Goal: Transaction & Acquisition: Purchase product/service

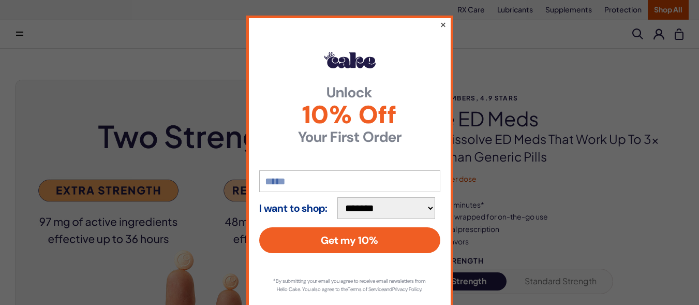
click at [439, 28] on button "×" at bounding box center [442, 24] width 7 height 12
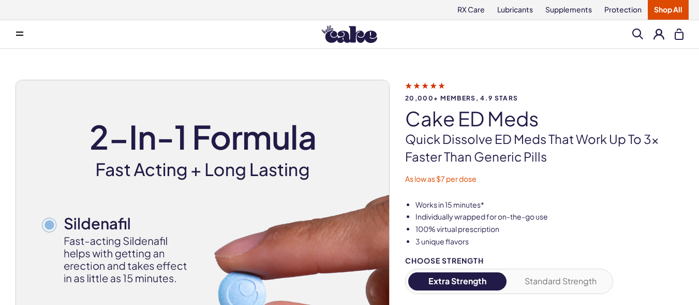
click at [546, 287] on button "Standard Strength" at bounding box center [560, 281] width 99 height 18
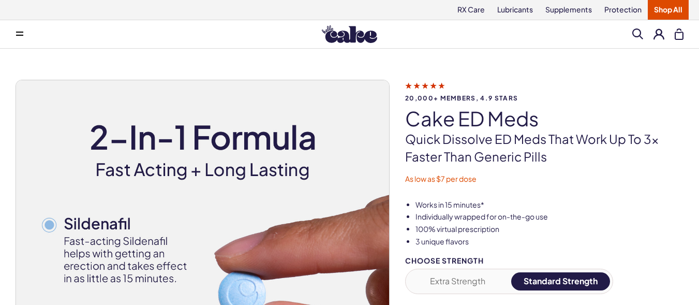
click at [546, 287] on button "Standard Strength" at bounding box center [560, 281] width 99 height 18
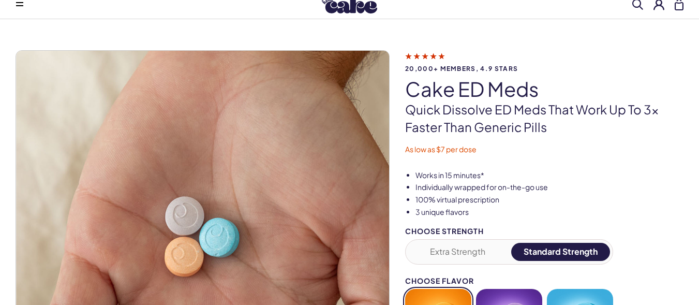
scroll to position [123, 0]
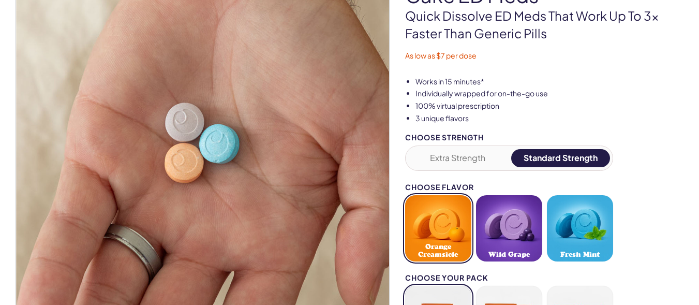
click at [587, 157] on button "Standard Strength" at bounding box center [560, 158] width 99 height 18
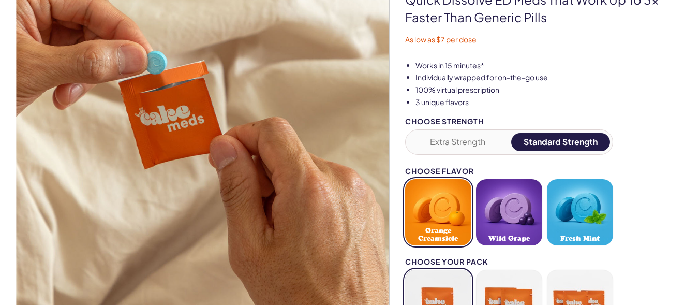
scroll to position [197, 0]
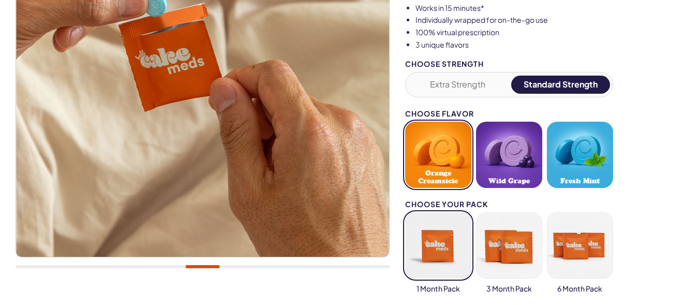
click at [605, 149] on button "Fresh Mint" at bounding box center [580, 155] width 66 height 66
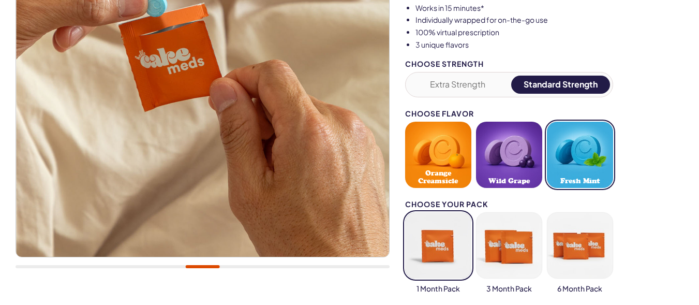
scroll to position [210, 0]
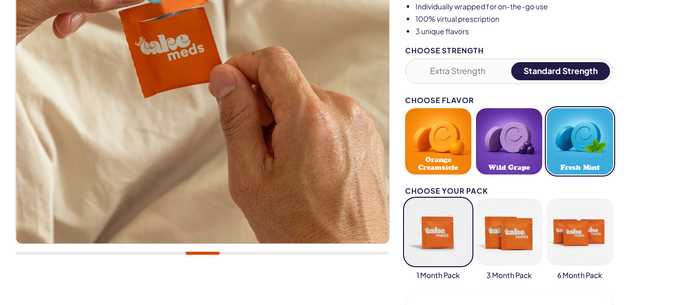
click at [652, 34] on li "3 unique flavors" at bounding box center [549, 31] width 268 height 10
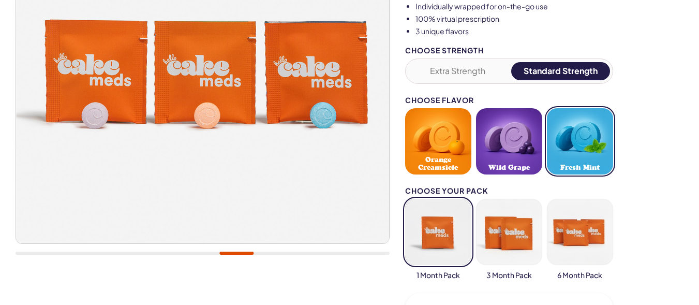
click at [452, 230] on button "button" at bounding box center [438, 232] width 66 height 66
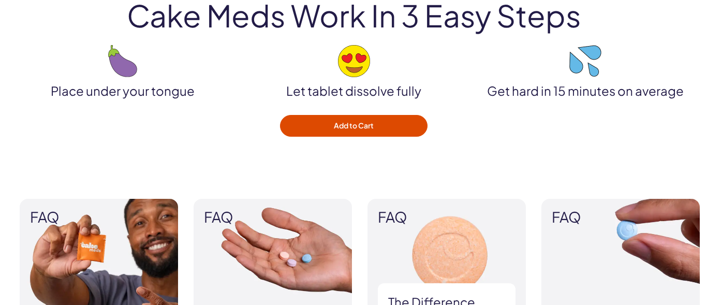
scroll to position [1370, 0]
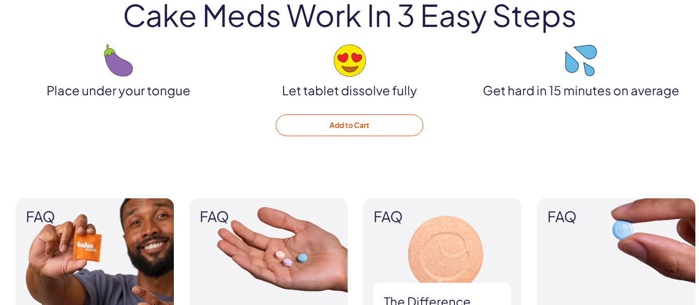
click at [399, 122] on button "Add to Cart" at bounding box center [349, 125] width 147 height 22
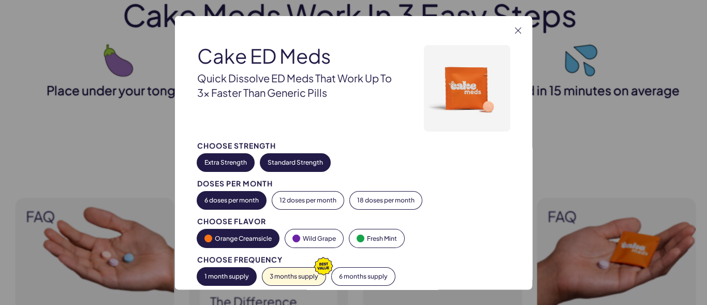
click at [311, 167] on button "Standard Strength" at bounding box center [295, 162] width 70 height 18
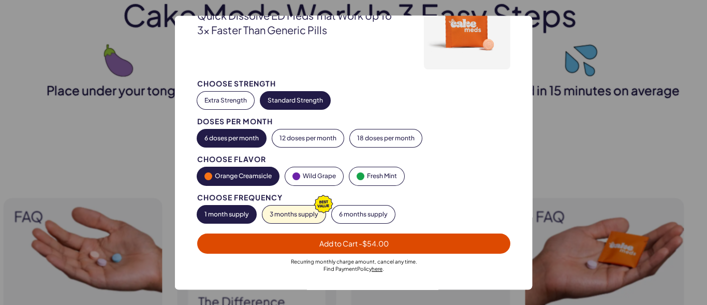
scroll to position [62, 0]
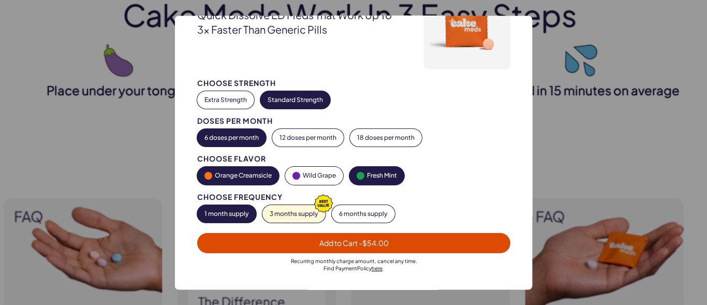
click at [400, 176] on button "Fresh Mint" at bounding box center [376, 176] width 55 height 18
click at [393, 245] on span "Add to Cart - $54.00" at bounding box center [353, 243] width 301 height 12
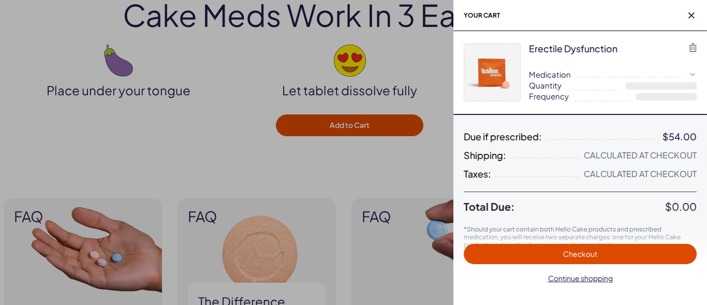
select select "*"
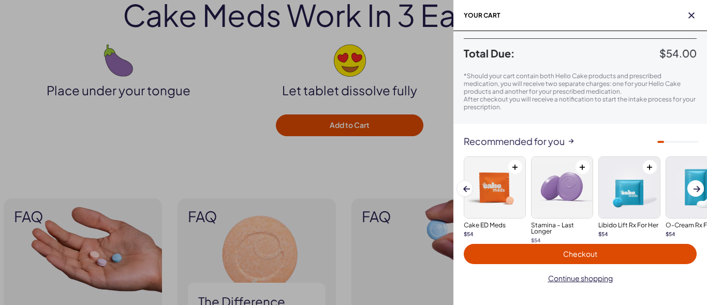
scroll to position [173, 0]
